Goal: Navigation & Orientation: Find specific page/section

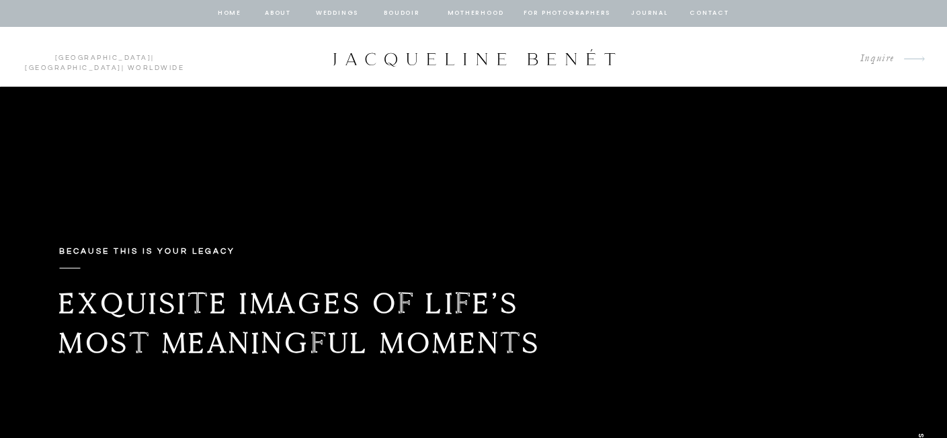
click at [345, 14] on nav "Weddings" at bounding box center [338, 13] width 46 height 12
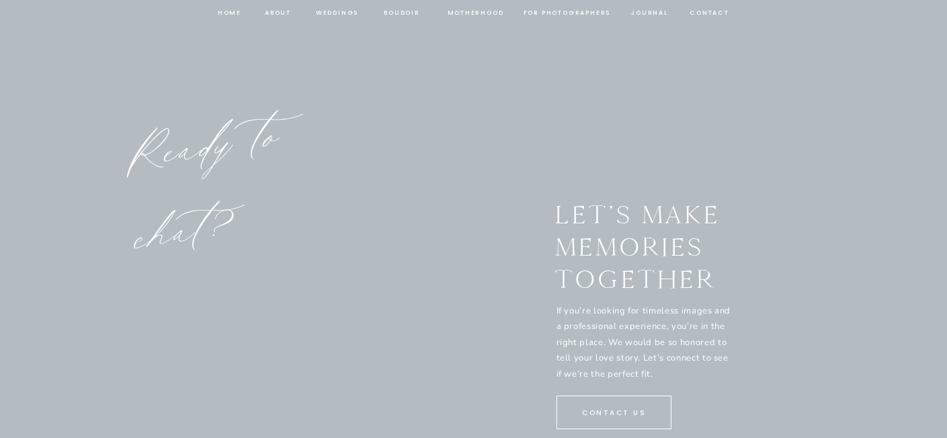
scroll to position [6866, 0]
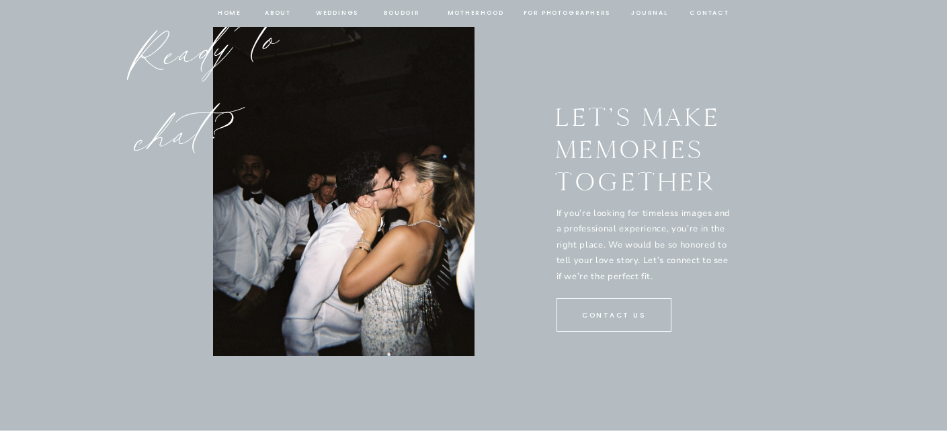
click at [654, 14] on nav "journal" at bounding box center [650, 13] width 42 height 12
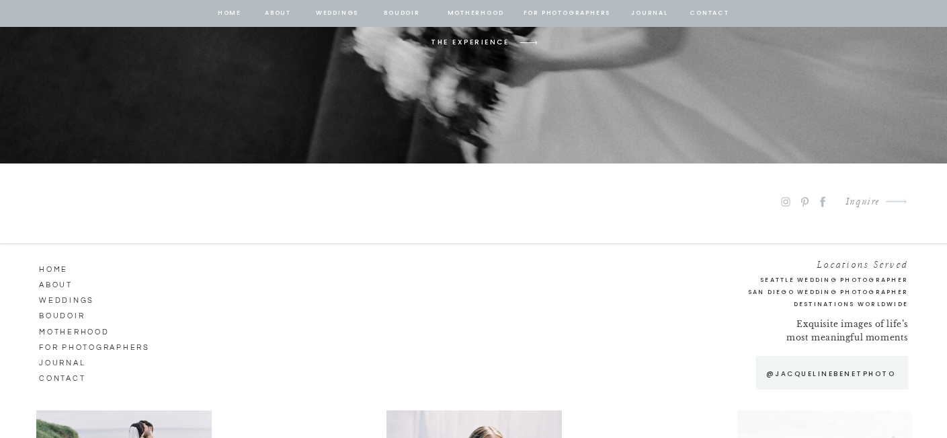
scroll to position [7499, 0]
